Goal: Task Accomplishment & Management: Manage account settings

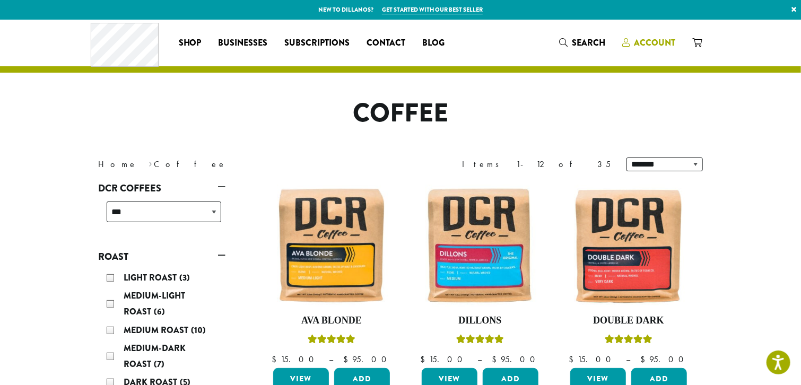
click at [660, 44] on span "Account" at bounding box center [654, 43] width 41 height 12
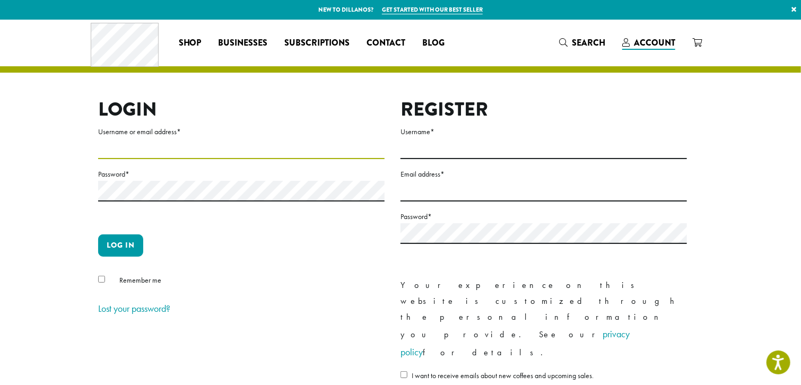
click at [133, 141] on input "Username or email address *" at bounding box center [241, 149] width 287 height 21
type input "**********"
click at [99, 283] on div "Remember me" at bounding box center [241, 283] width 287 height 18
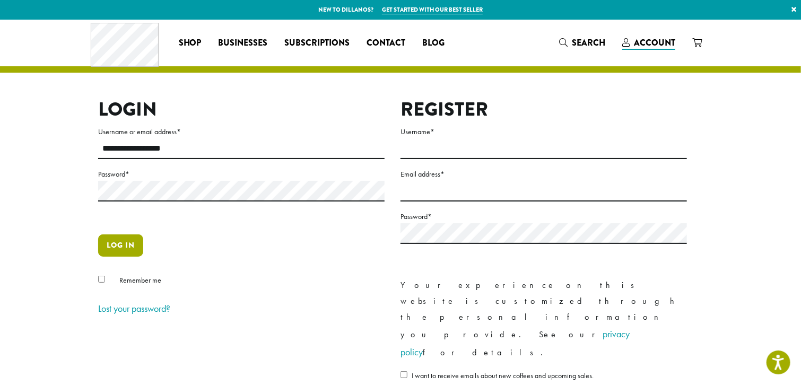
click at [112, 243] on button "Log in" at bounding box center [120, 246] width 45 height 22
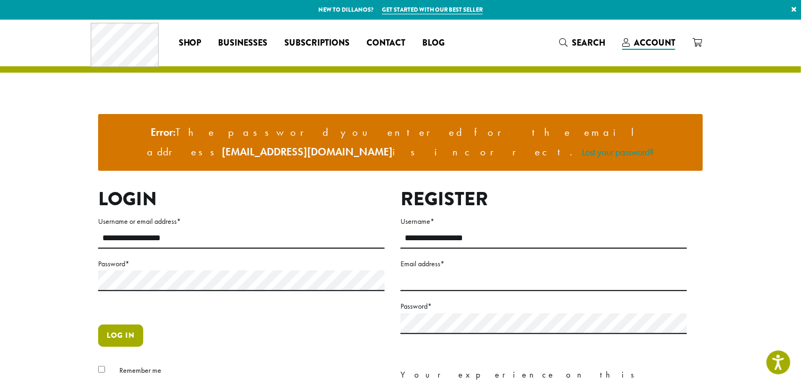
click at [110, 325] on button "Log in" at bounding box center [120, 336] width 45 height 22
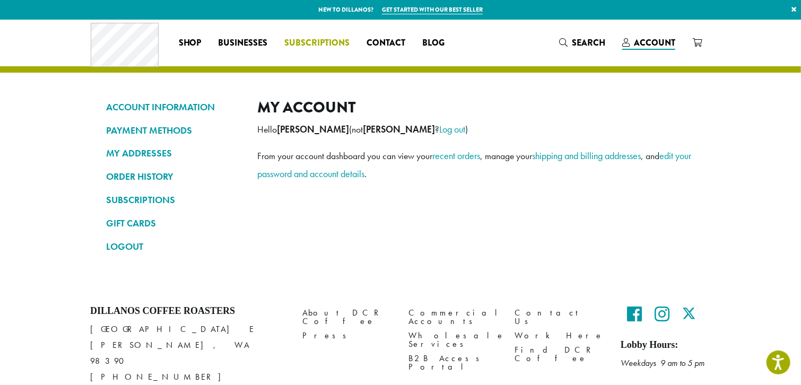
click at [321, 44] on span "Subscriptions" at bounding box center [317, 43] width 65 height 13
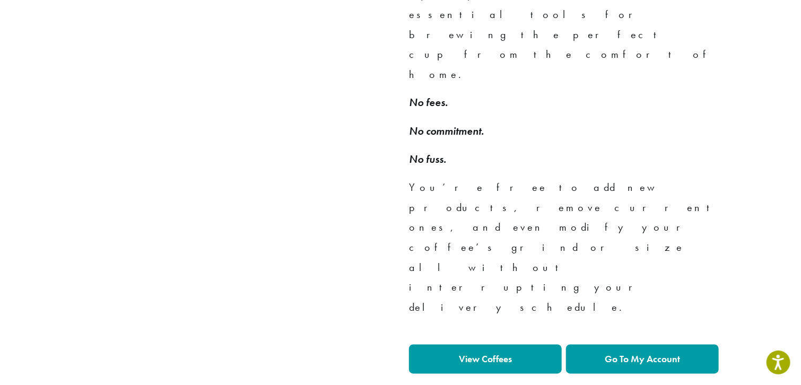
scroll to position [849, 0]
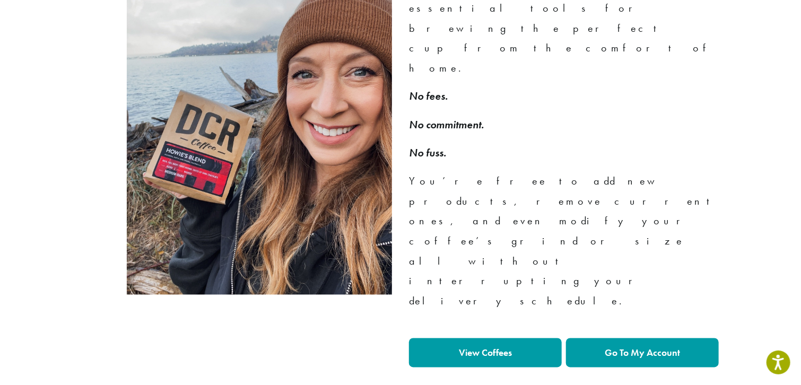
click at [635, 347] on strong "Go To My Account" at bounding box center [642, 353] width 75 height 12
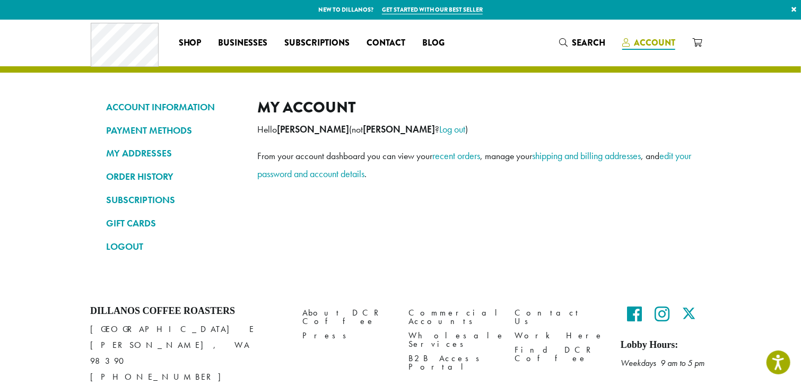
click at [667, 47] on span "Account" at bounding box center [654, 43] width 41 height 12
click at [664, 45] on span "Account" at bounding box center [654, 43] width 41 height 12
click at [151, 202] on link "SUBSCRIPTIONS" at bounding box center [173, 200] width 135 height 18
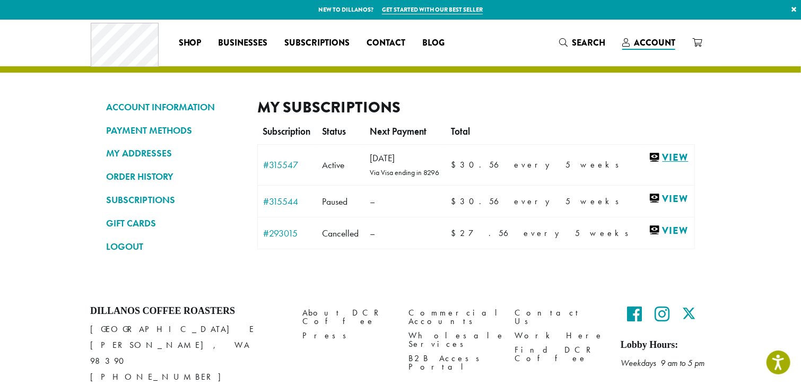
click at [661, 158] on link "View" at bounding box center [669, 157] width 40 height 13
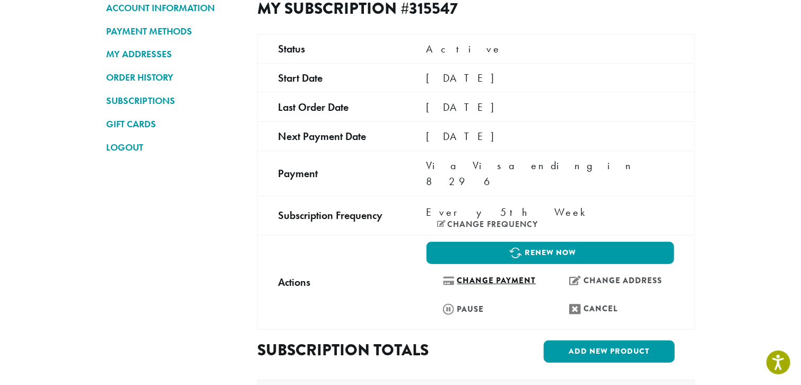
scroll to position [106, 0]
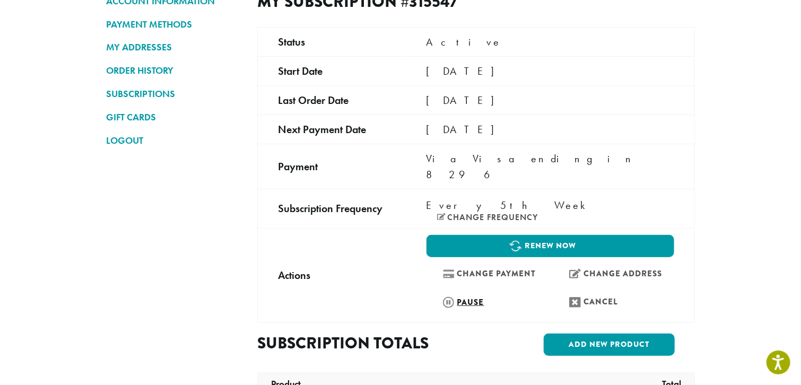
click at [467, 291] on link "Pause" at bounding box center [488, 302] width 122 height 23
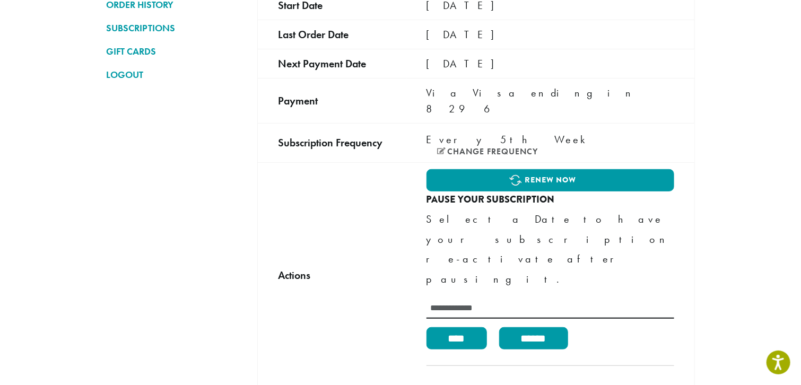
scroll to position [25, 0]
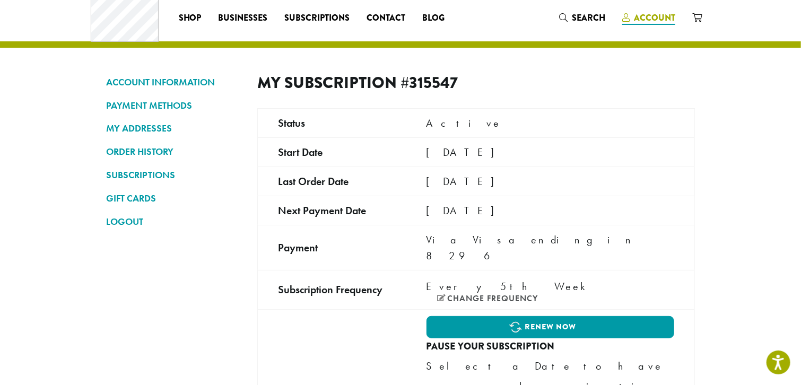
click at [653, 19] on span "Account" at bounding box center [654, 18] width 41 height 12
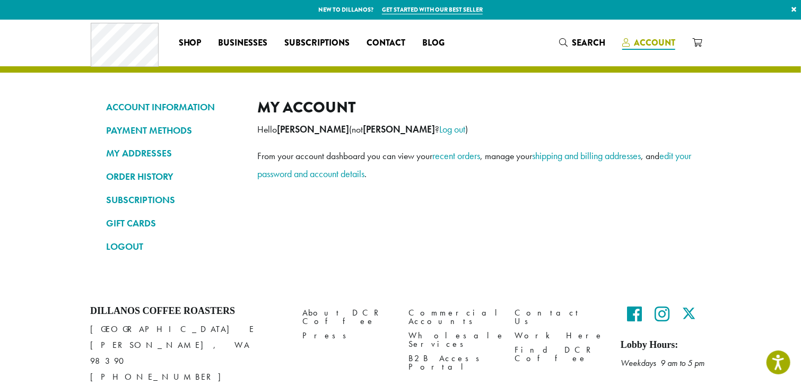
click at [658, 43] on span "Account" at bounding box center [654, 43] width 41 height 12
click at [154, 199] on link "SUBSCRIPTIONS" at bounding box center [173, 200] width 135 height 18
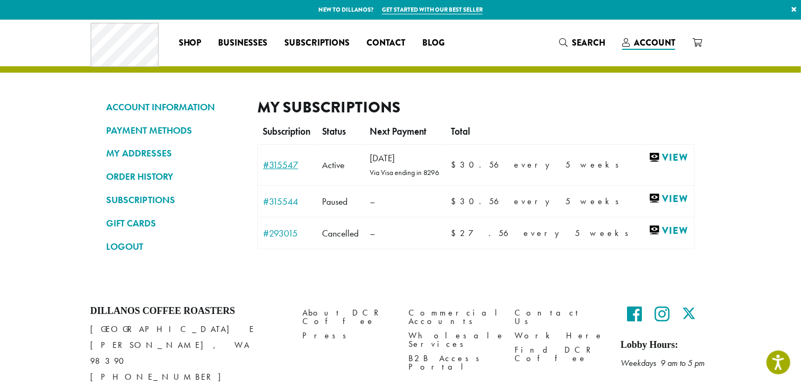
click at [281, 167] on link "#315547" at bounding box center [287, 165] width 48 height 10
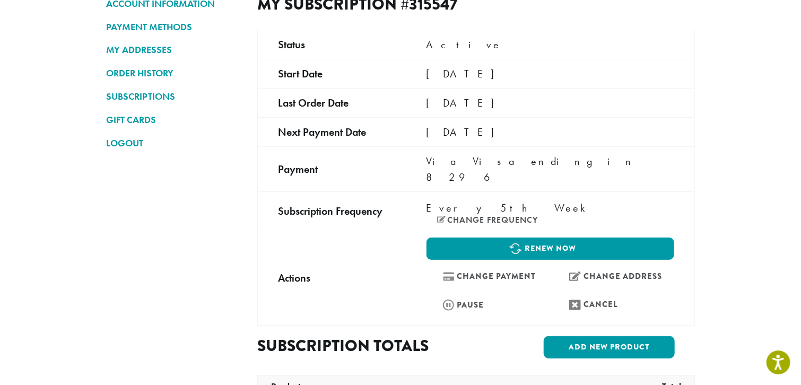
scroll to position [106, 0]
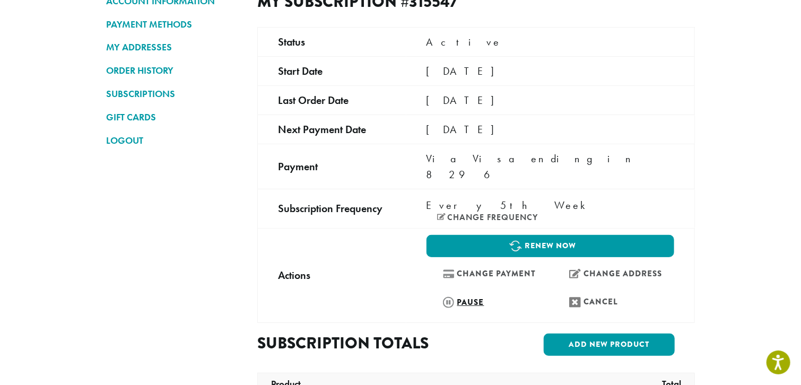
click at [462, 291] on link "Pause" at bounding box center [488, 302] width 122 height 23
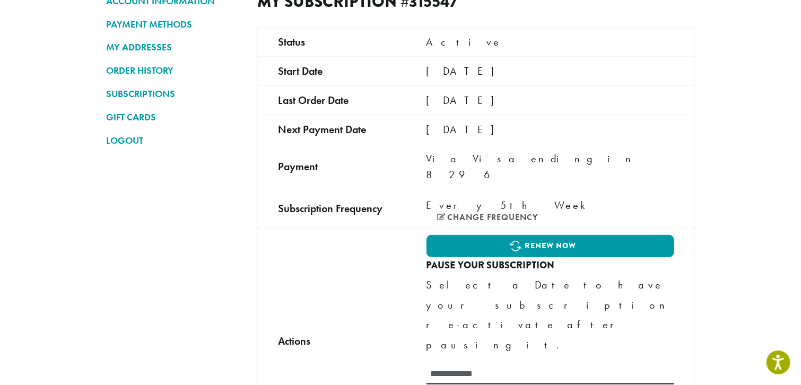
click at [469, 280] on p "Select a Date to have your subscription re-activate after pausing it." at bounding box center [551, 315] width 248 height 80
click at [473, 280] on p "Select a Date to have your subscription re-activate after pausing it." at bounding box center [551, 315] width 248 height 80
click at [474, 280] on p "Select a Date to have your subscription re-activate after pausing it." at bounding box center [551, 315] width 248 height 80
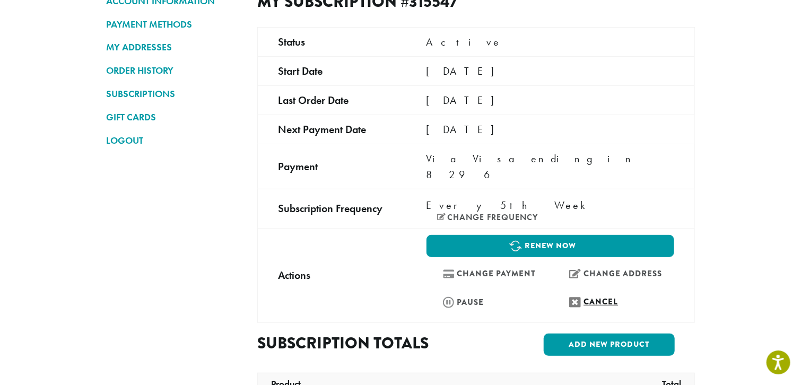
click at [587, 291] on link "Cancel" at bounding box center [614, 302] width 122 height 23
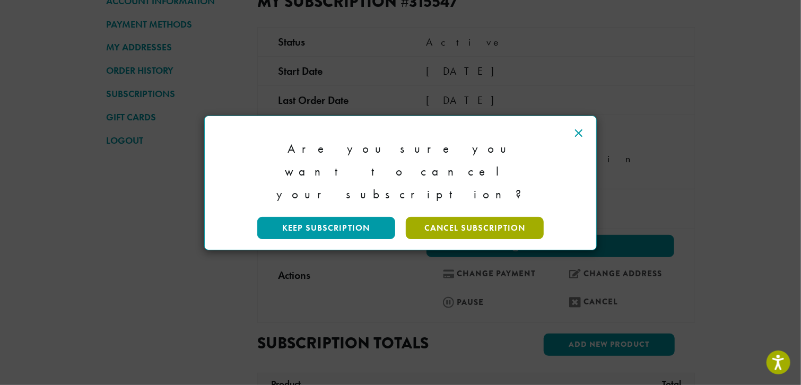
click at [469, 217] on link "Cancel Subscription" at bounding box center [475, 228] width 138 height 22
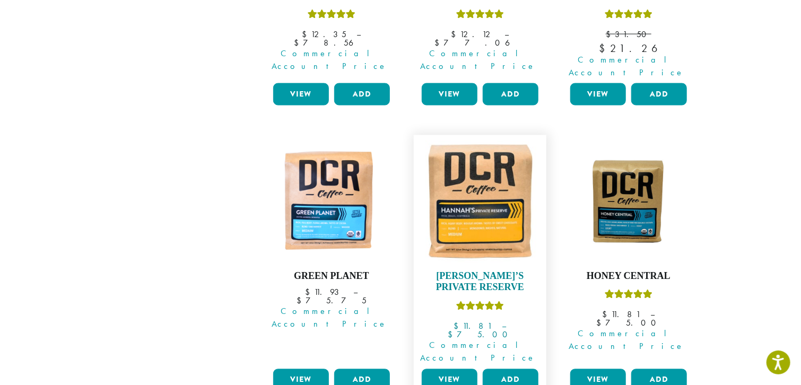
scroll to position [902, 0]
